Goal: Information Seeking & Learning: Find specific fact

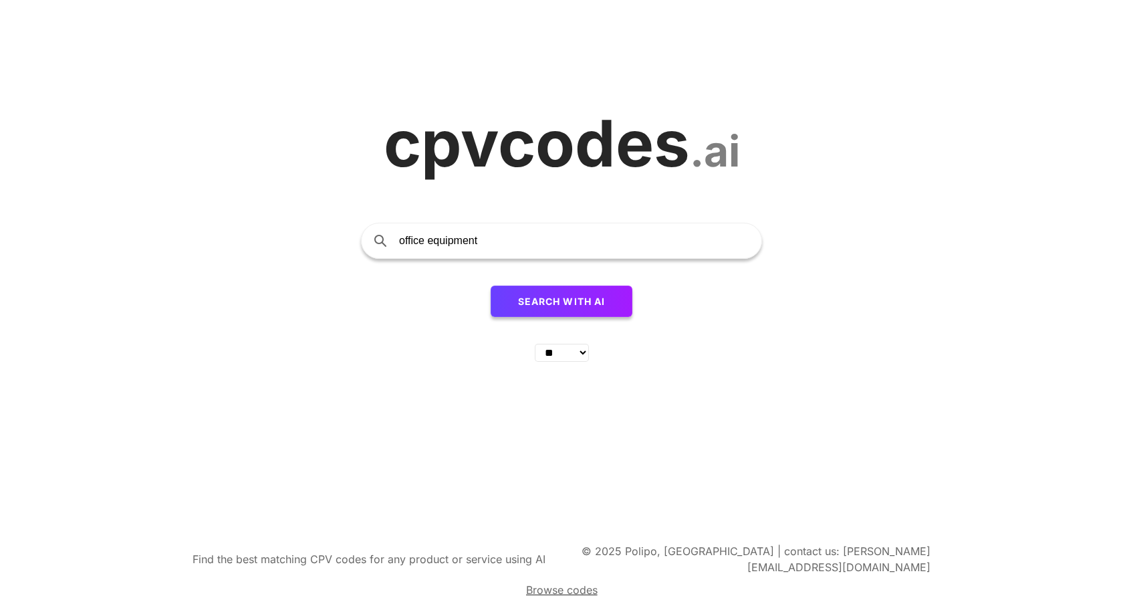
type input "office equipment"
click at [491, 285] on button "Search with AI" at bounding box center [562, 301] width 142 height 32
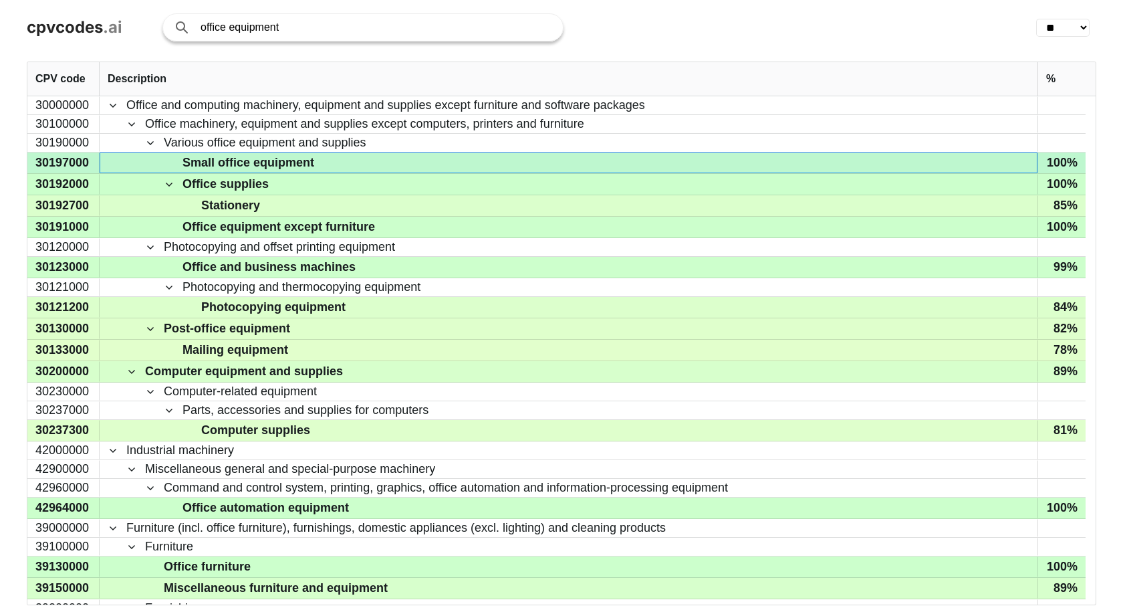
click at [227, 162] on span "Small office equipment" at bounding box center [248, 162] width 132 height 19
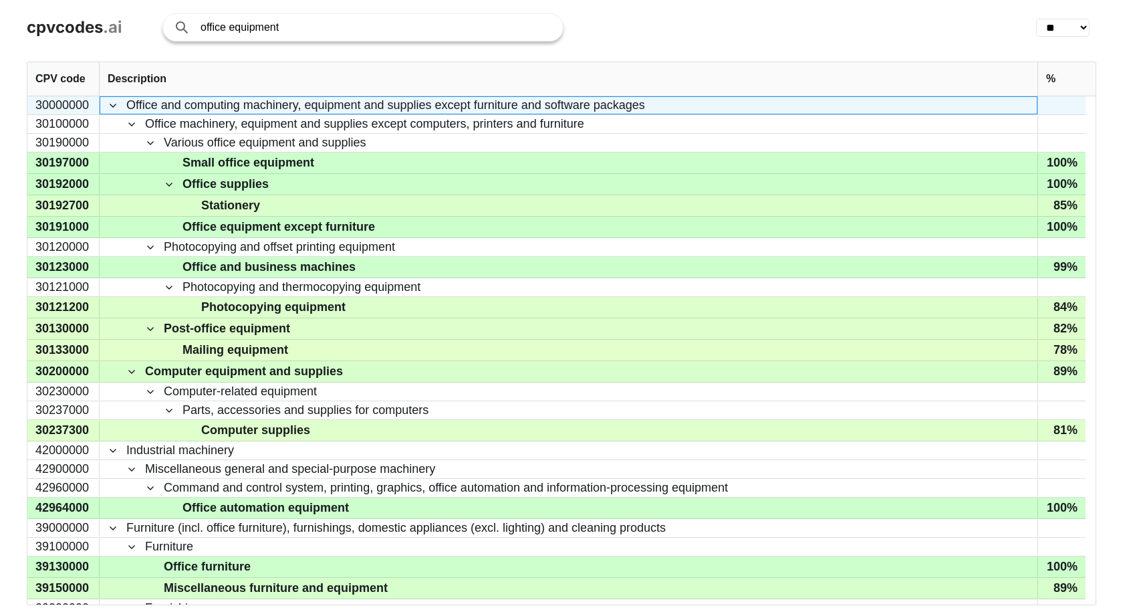
click at [195, 103] on span "Office and computing machinery, equipment and supplies except furniture and sof…" at bounding box center [385, 105] width 519 height 17
click at [37, 111] on div "30000000" at bounding box center [63, 105] width 72 height 18
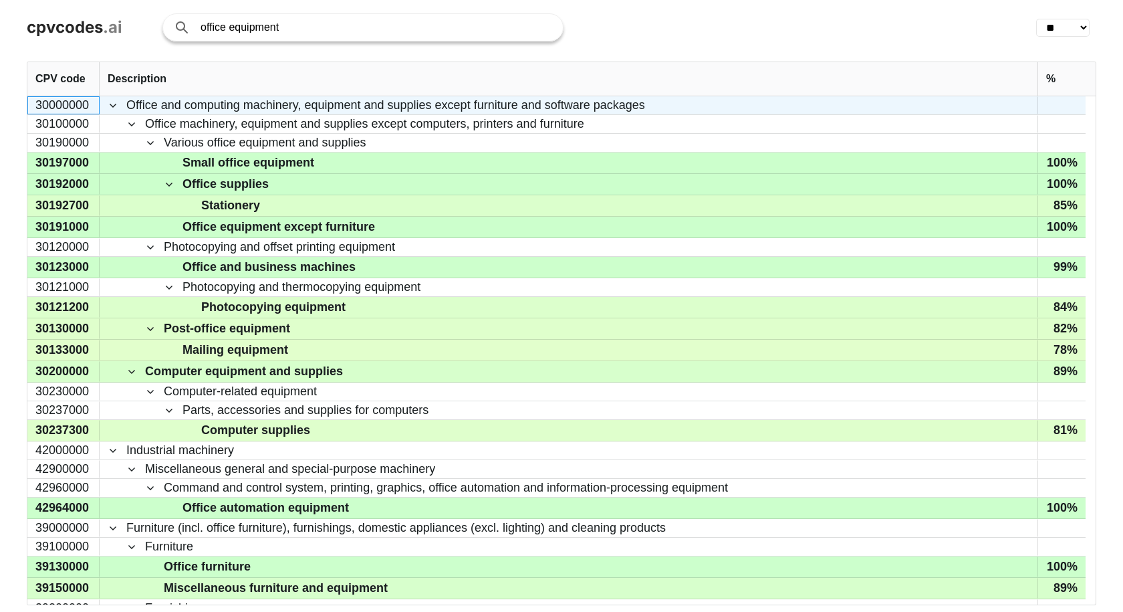
click at [37, 111] on div "30000000" at bounding box center [63, 105] width 72 height 18
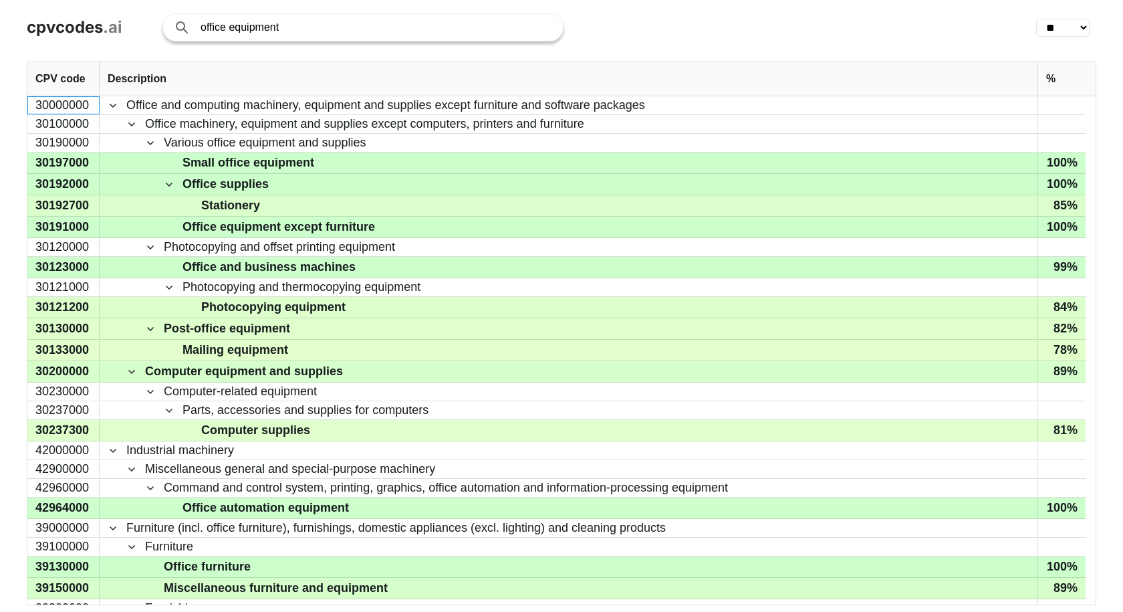
click at [223, 20] on input "office equipment" at bounding box center [375, 27] width 349 height 27
type input "agricultural"
click button "Search with AI" at bounding box center [0, 0] width 0 height 0
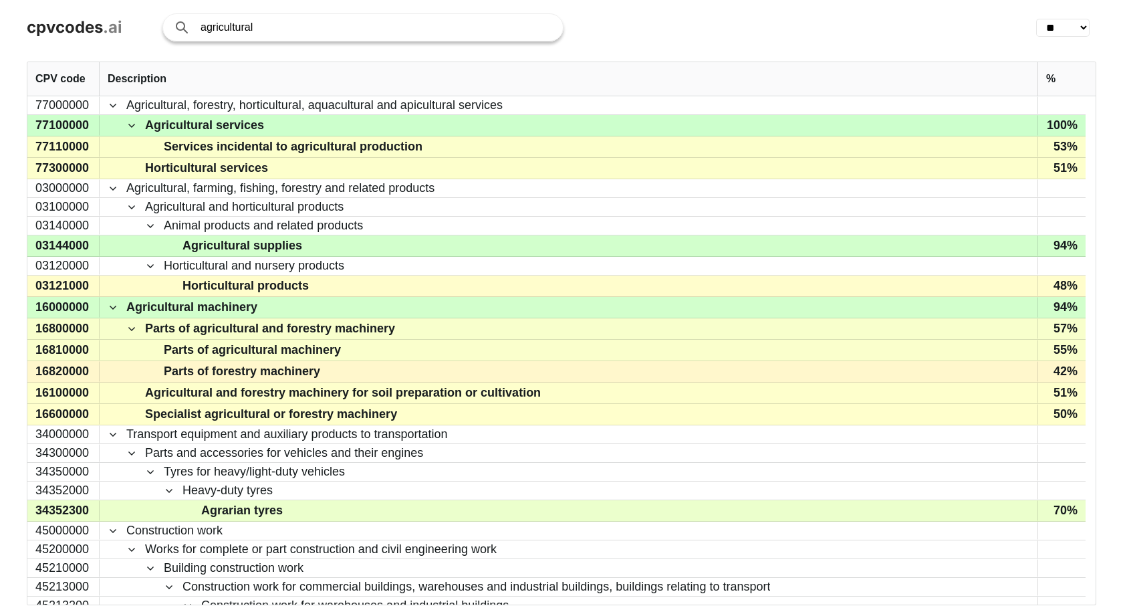
click at [238, 24] on input "agricultural" at bounding box center [375, 27] width 349 height 27
type input "food products"
click button "Search with AI" at bounding box center [0, 0] width 0 height 0
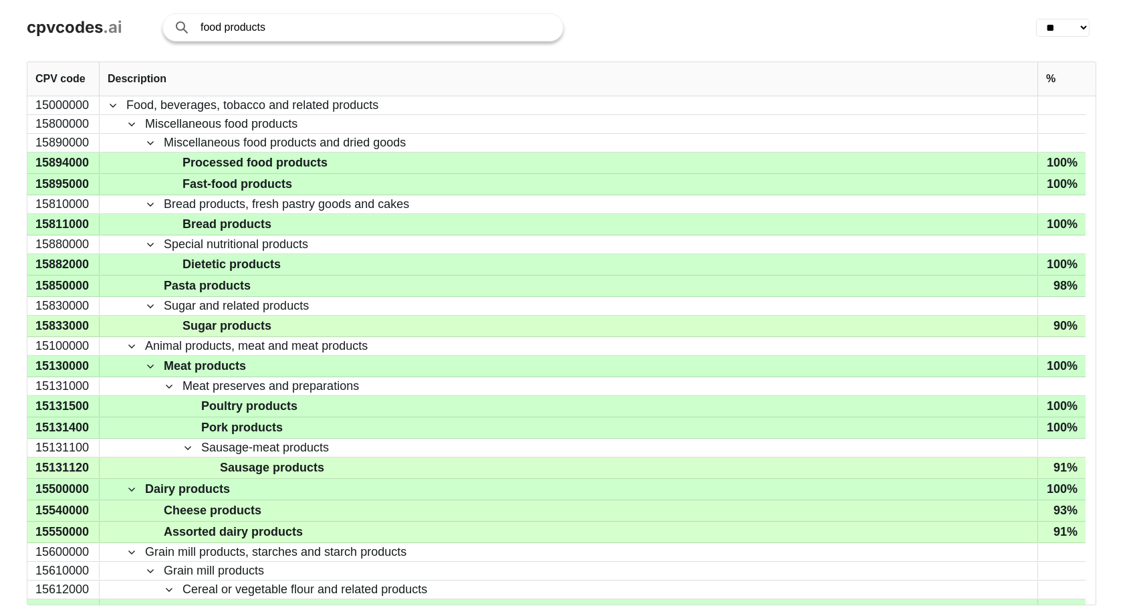
click at [57, 93] on div "CPV code" at bounding box center [63, 78] width 56 height 33
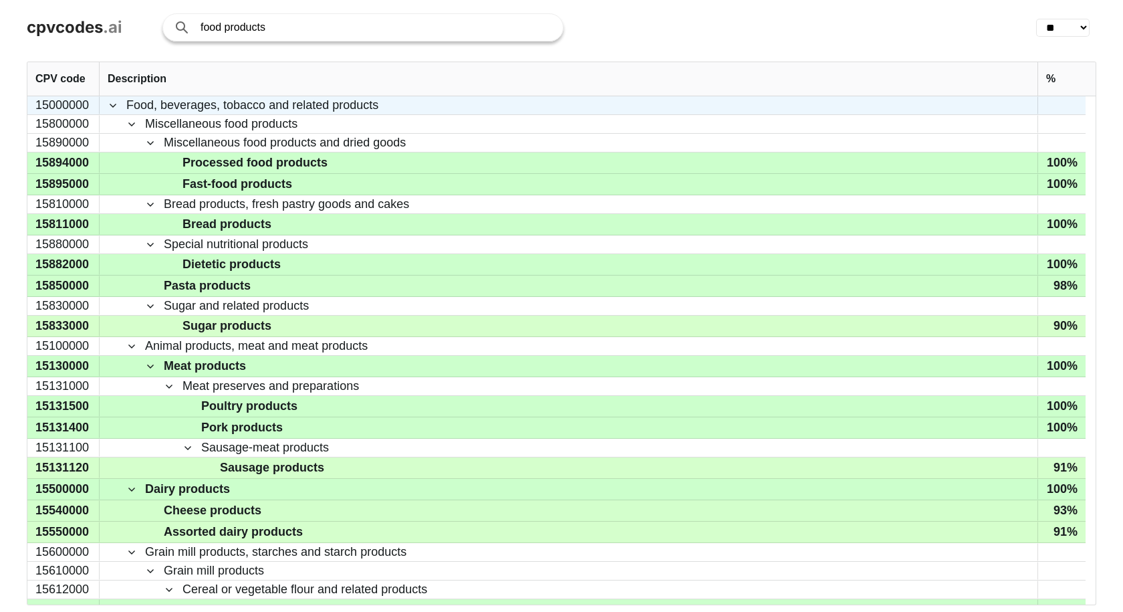
click at [55, 108] on div "15000000" at bounding box center [63, 105] width 72 height 18
click at [160, 113] on span "Food, beverages, tobacco and related products" at bounding box center [252, 105] width 252 height 17
